Goal: Information Seeking & Learning: Learn about a topic

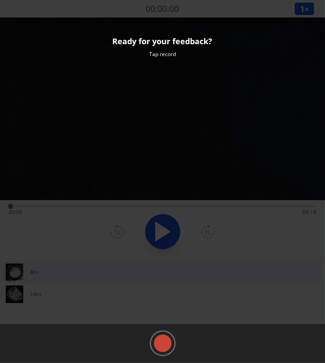
click at [163, 340] on rect at bounding box center [162, 343] width 13 height 13
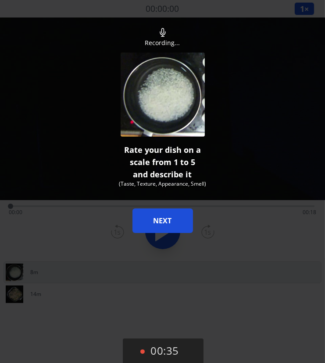
click at [170, 216] on button "NEXT" at bounding box center [162, 221] width 60 height 25
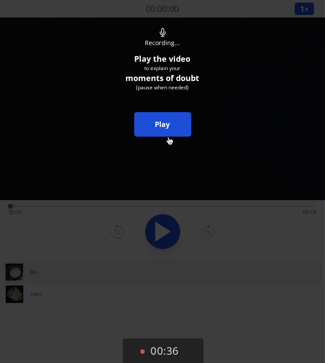
click at [168, 138] on div at bounding box center [162, 237] width 325 height 474
click at [167, 131] on link "Play" at bounding box center [162, 124] width 57 height 25
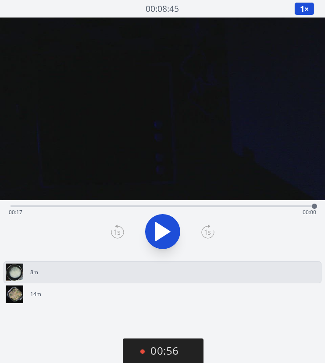
click at [160, 234] on icon at bounding box center [163, 232] width 14 height 18
click at [159, 236] on icon at bounding box center [158, 231] width 5 height 19
click at [219, 208] on div "Time elapsed: 00:03 Time remaining: 00:14" at bounding box center [162, 212] width 307 height 14
click at [149, 290] on link "14m" at bounding box center [159, 295] width 306 height 18
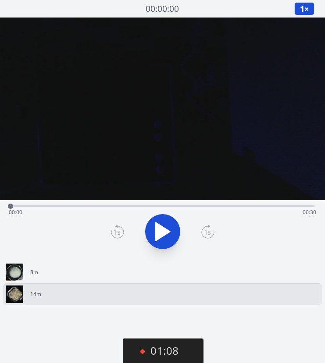
click at [68, 207] on div "Time elapsed: 00:00 Time remaining: 00:30" at bounding box center [162, 212] width 307 height 14
click at [152, 348] on button "01:25" at bounding box center [163, 352] width 81 height 26
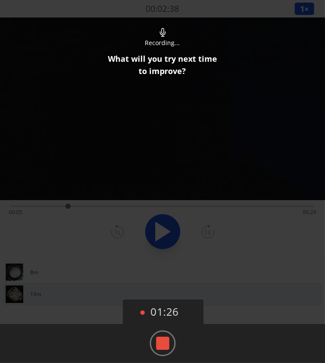
click at [170, 342] on icon at bounding box center [162, 343] width 26 height 26
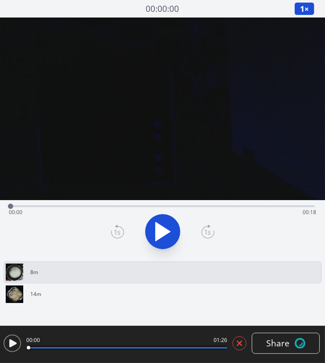
click at [13, 342] on icon at bounding box center [12, 344] width 7 height 8
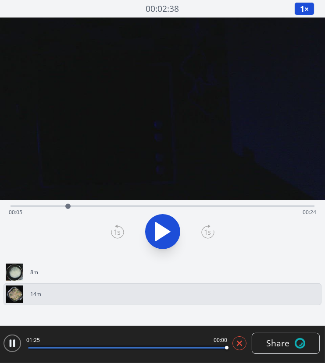
click at [287, 347] on span "Share" at bounding box center [277, 343] width 23 height 13
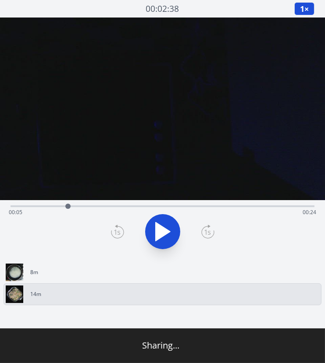
type input "**********"
